Goal: Information Seeking & Learning: Learn about a topic

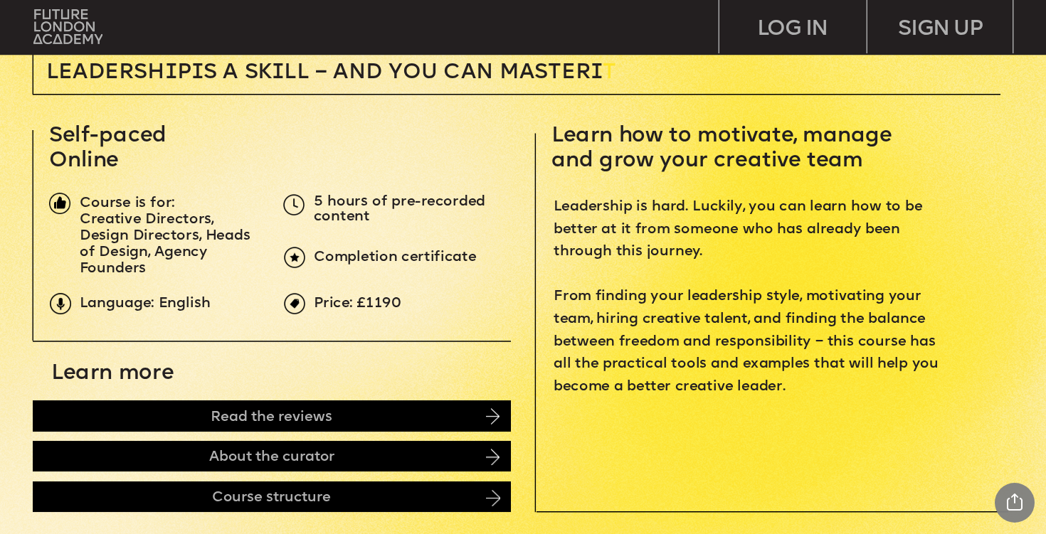
scroll to position [442, 0]
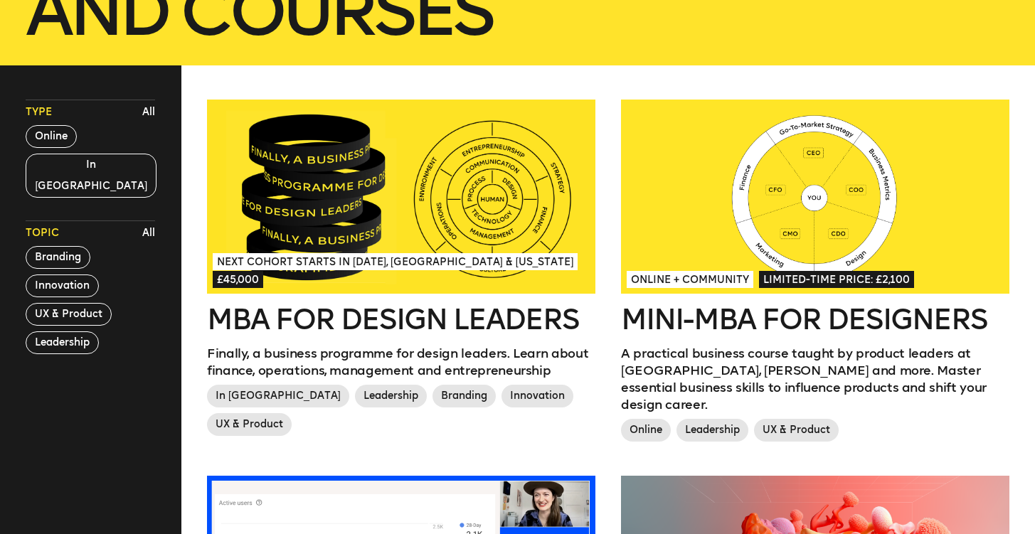
scroll to position [359, 0]
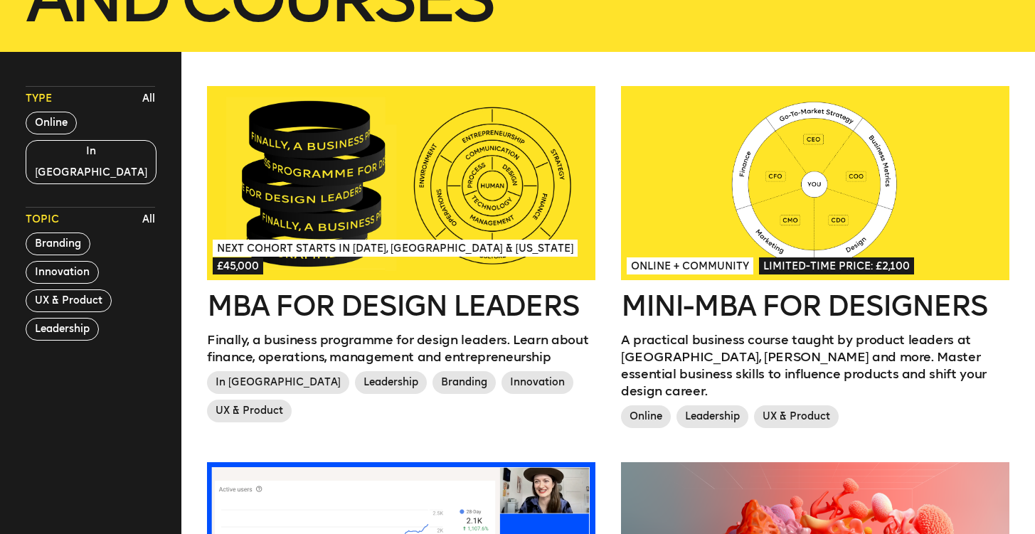
click at [699, 309] on h2 "Mini-MBA for Designers" at bounding box center [815, 306] width 388 height 28
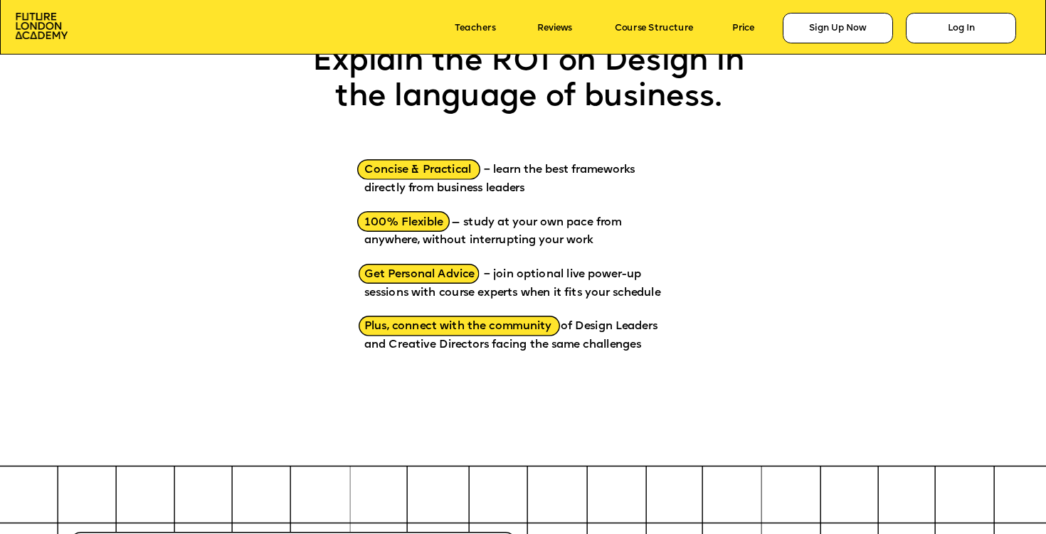
scroll to position [1694, 0]
